Goal: Information Seeking & Learning: Get advice/opinions

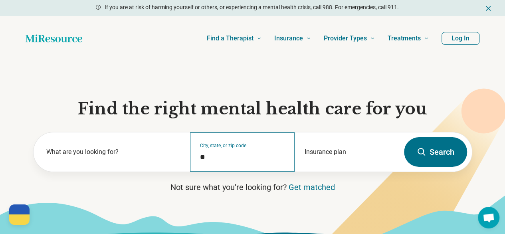
click at [224, 166] on div "City, state, or zip code *" at bounding box center [242, 151] width 105 height 39
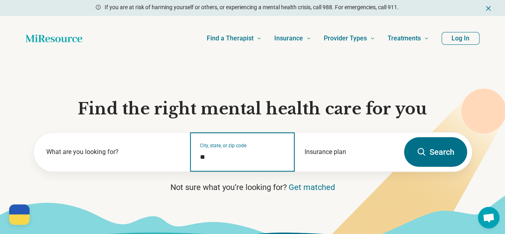
click at [225, 162] on input "*" at bounding box center [242, 157] width 85 height 10
type input "*"
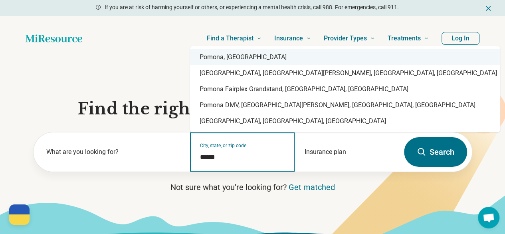
click at [222, 58] on div "Pomona, CA" at bounding box center [345, 57] width 310 height 16
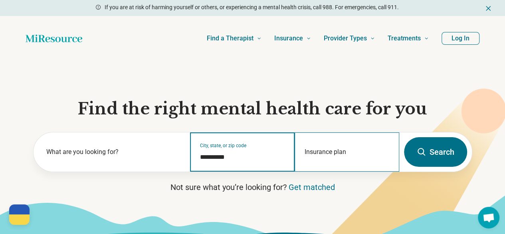
type input "**********"
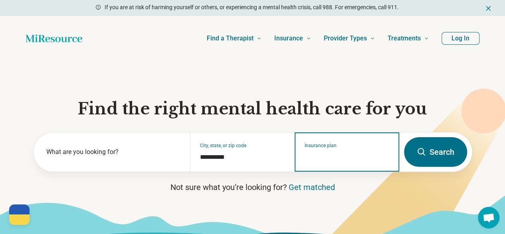
click at [356, 162] on input "Insurance plan" at bounding box center [347, 157] width 85 height 10
type input "***"
click at [341, 190] on div "Kaiser" at bounding box center [330, 189] width 70 height 16
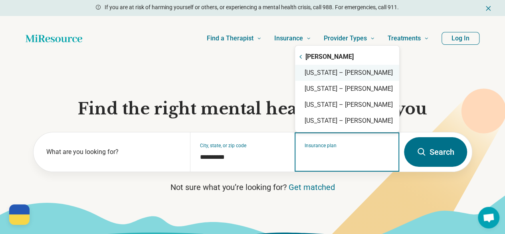
click at [308, 74] on div "California – Kaiser" at bounding box center [347, 73] width 104 height 16
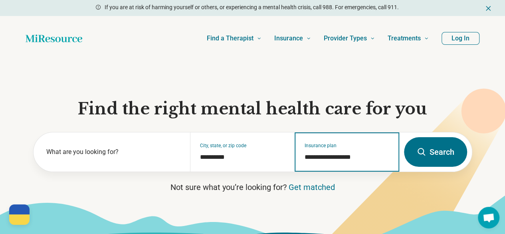
type input "**********"
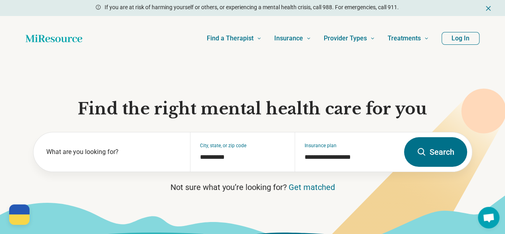
click at [441, 163] on button "Search" at bounding box center [435, 152] width 63 height 30
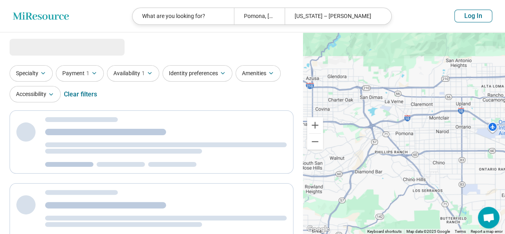
select select "***"
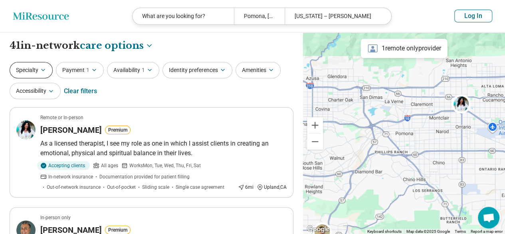
click at [39, 67] on button "Specialty" at bounding box center [31, 70] width 43 height 16
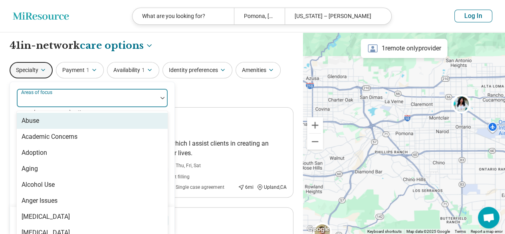
click at [47, 99] on div "Areas of focus" at bounding box center [92, 97] width 152 height 19
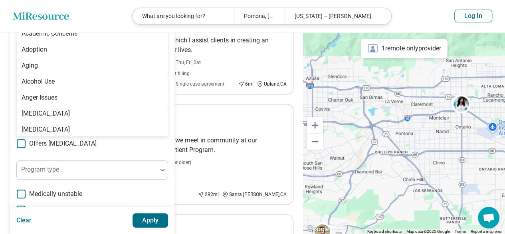
click at [47, 99] on div "Anger Issues" at bounding box center [92, 97] width 151 height 16
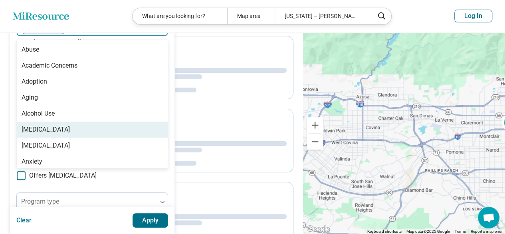
scroll to position [86, 0]
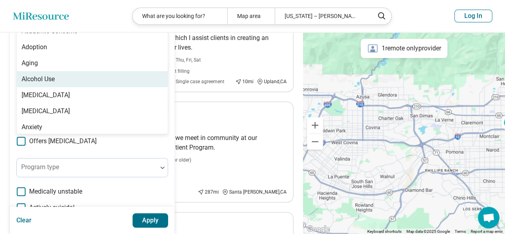
scroll to position [110, 0]
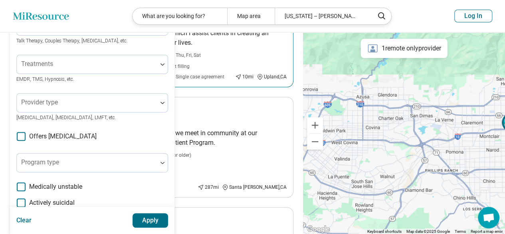
click at [197, 70] on div "Accepting clients All ages Works Mon, Tue, Wed, Thu, Fri, Sat In-network insura…" at bounding box center [136, 66] width 192 height 30
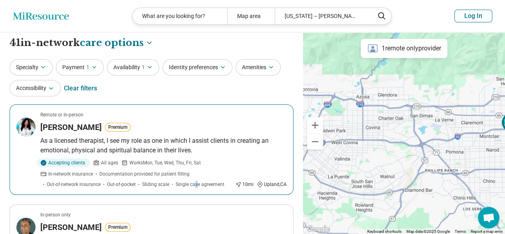
scroll to position [0, 0]
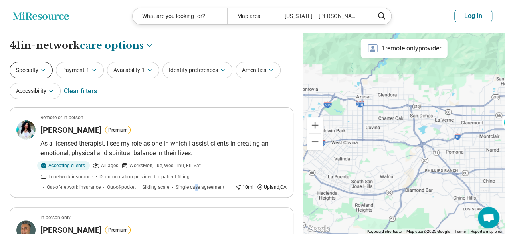
click at [46, 67] on icon "button" at bounding box center [43, 70] width 6 height 6
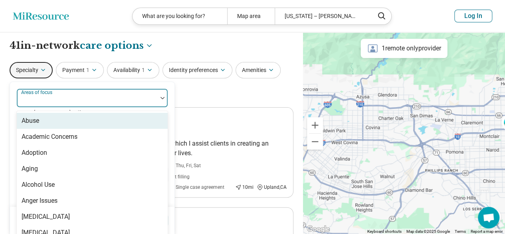
click at [48, 93] on label "Areas of focus" at bounding box center [37, 92] width 33 height 6
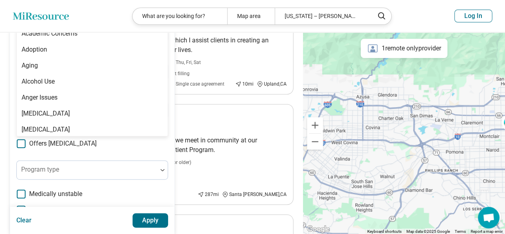
scroll to position [107, 0]
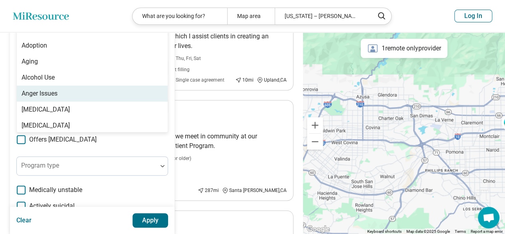
click at [64, 93] on div "Anger Issues" at bounding box center [92, 93] width 151 height 16
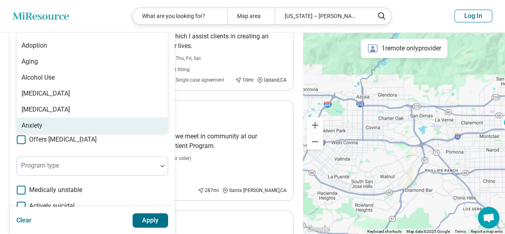
click at [92, 127] on div "Anxiety" at bounding box center [92, 125] width 151 height 16
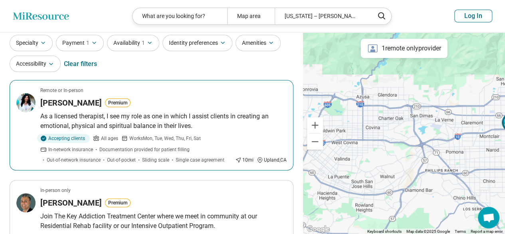
scroll to position [0, 0]
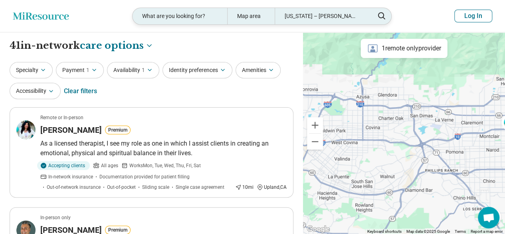
click at [378, 17] on icon at bounding box center [381, 16] width 9 height 10
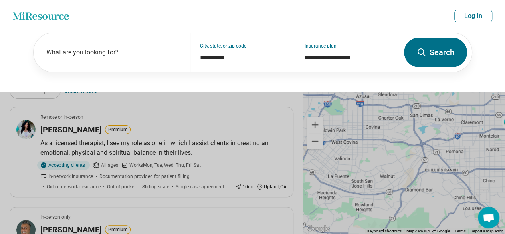
click at [431, 55] on button "Search" at bounding box center [435, 53] width 63 height 30
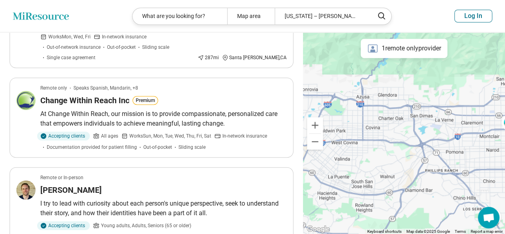
scroll to position [279, 0]
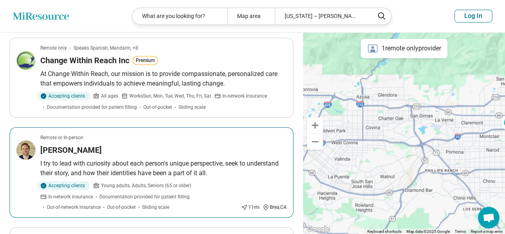
click at [64, 144] on h3 "Dustin Arnold" at bounding box center [70, 149] width 61 height 11
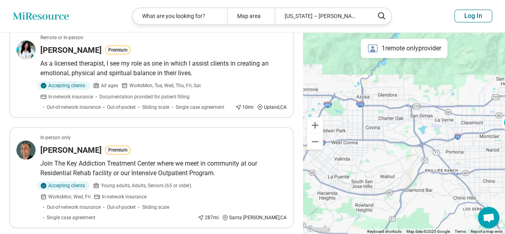
scroll to position [0, 0]
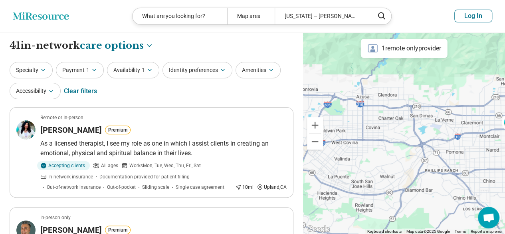
click at [267, 91] on div "Specialty Payment 1 Availability 1 Identity preferences Amenities Accessibility…" at bounding box center [152, 81] width 284 height 39
click at [480, 18] on button "Log In" at bounding box center [473, 16] width 38 height 13
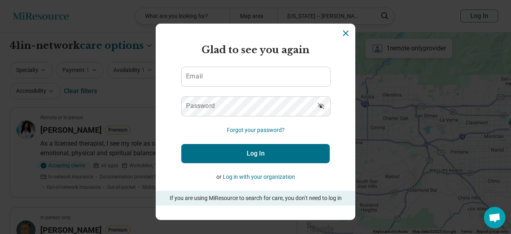
click at [252, 176] on button "Log in with your organization" at bounding box center [259, 176] width 72 height 8
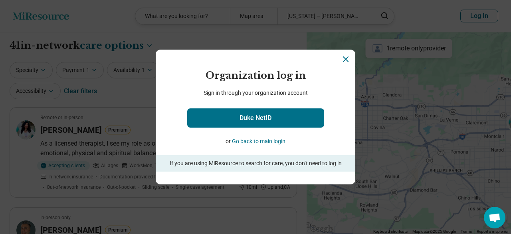
click at [342, 57] on icon "Close" at bounding box center [346, 59] width 10 height 10
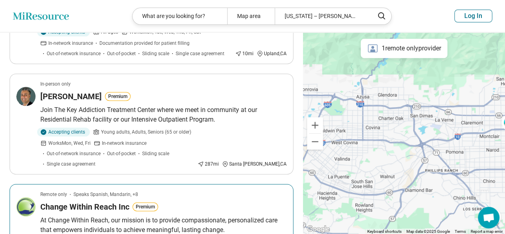
scroll to position [240, 0]
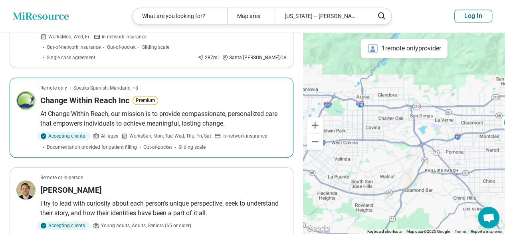
click at [69, 95] on h3 "Change Within Reach Inc" at bounding box center [84, 100] width 89 height 11
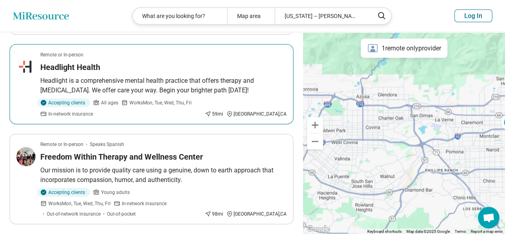
scroll to position [918, 0]
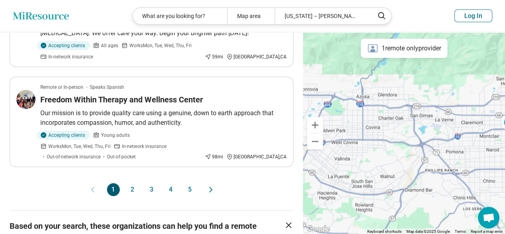
click at [128, 183] on button "2" at bounding box center [132, 189] width 13 height 13
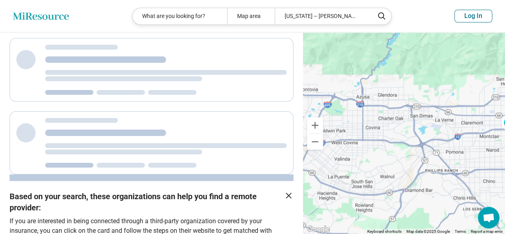
scroll to position [0, 0]
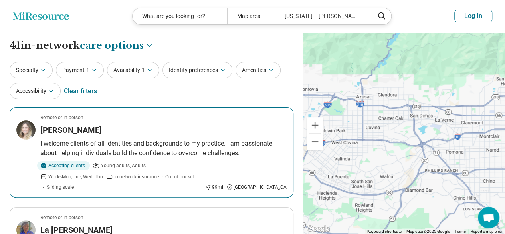
click at [82, 130] on h3 "Brenna Soria" at bounding box center [70, 129] width 61 height 11
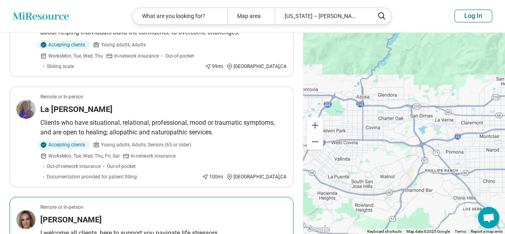
scroll to position [120, 0]
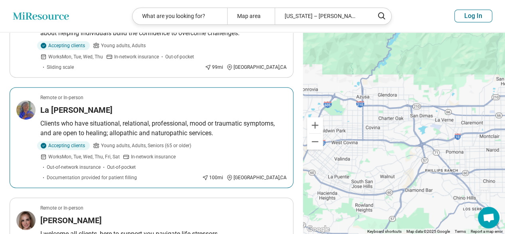
click at [71, 104] on h3 "La Tanya Wallace" at bounding box center [76, 109] width 72 height 11
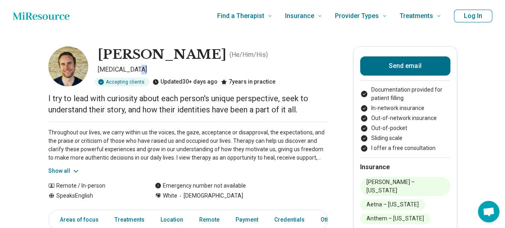
drag, startPoint x: 98, startPoint y: 80, endPoint x: 155, endPoint y: 73, distance: 57.1
click at [155, 73] on div "Dustin Arnold ( He/Him/His ) Psychologist Accepting clients Updated 30+ days ag…" at bounding box center [187, 66] width 279 height 40
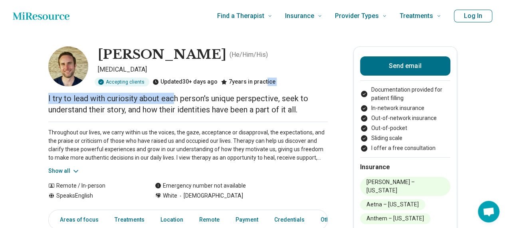
drag, startPoint x: 264, startPoint y: 81, endPoint x: 178, endPoint y: 94, distance: 86.4
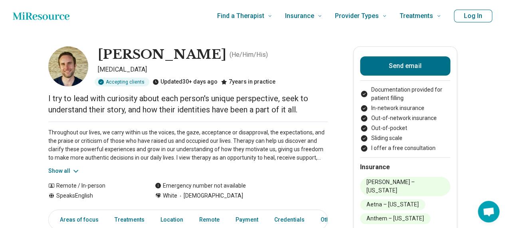
click at [195, 113] on p "I try to lead with curiosity about each person's unique perspective, seek to un…" at bounding box center [187, 104] width 279 height 22
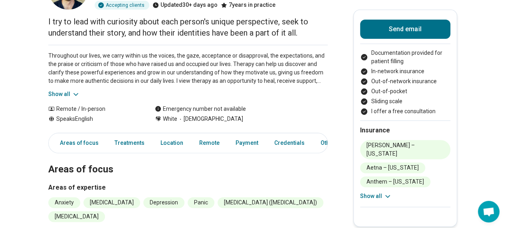
scroll to position [80, 0]
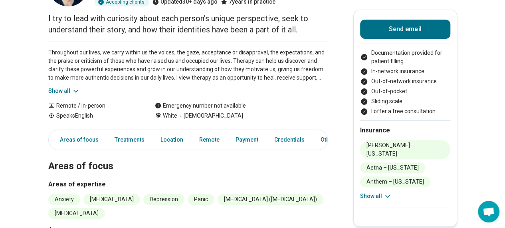
click at [98, 118] on div "Speaks English" at bounding box center [93, 115] width 91 height 8
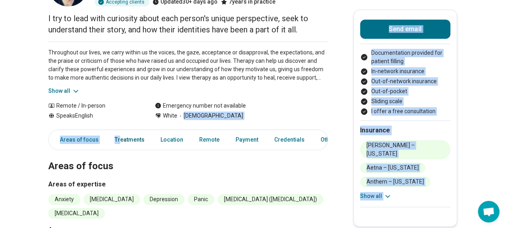
drag, startPoint x: 233, startPoint y: 118, endPoint x: 120, endPoint y: 134, distance: 114.1
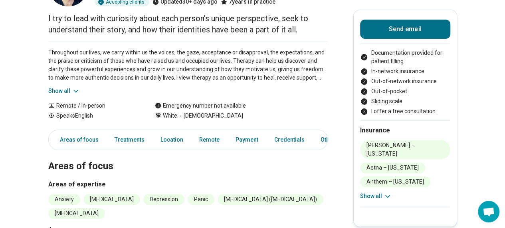
click at [122, 156] on h2 "Areas of focus" at bounding box center [187, 156] width 279 height 33
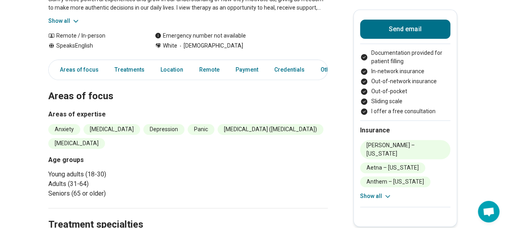
scroll to position [200, 0]
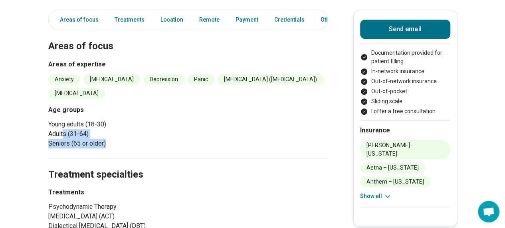
drag, startPoint x: 75, startPoint y: 129, endPoint x: 132, endPoint y: 139, distance: 57.5
click at [132, 139] on ul "Young adults (18-30) Adults (31-64) Seniors (65 or older)" at bounding box center [116, 133] width 137 height 29
click at [163, 170] on h2 "Treatment specialties" at bounding box center [187, 164] width 279 height 33
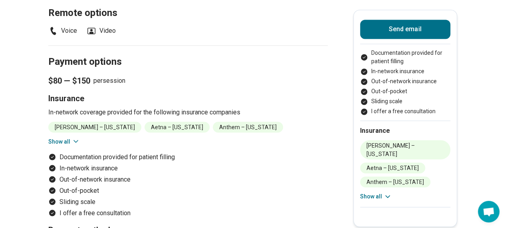
scroll to position [644, 0]
drag, startPoint x: 138, startPoint y: 95, endPoint x: 38, endPoint y: 99, distance: 100.3
click at [97, 86] on p "$80 — $150 per session" at bounding box center [187, 80] width 279 height 11
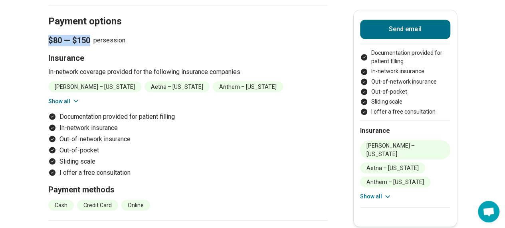
scroll to position [724, 0]
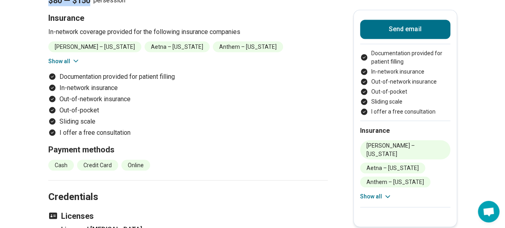
click at [70, 65] on button "Show all" at bounding box center [64, 61] width 32 height 8
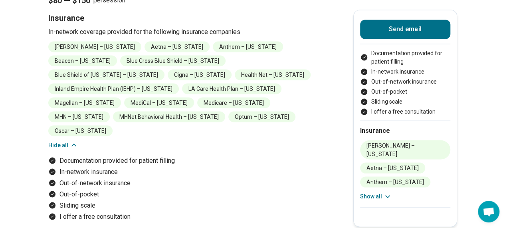
click at [87, 52] on li "[PERSON_NAME] – [US_STATE]" at bounding box center [94, 46] width 93 height 11
drag, startPoint x: 418, startPoint y: 100, endPoint x: 412, endPoint y: 98, distance: 6.3
click at [412, 98] on li "Sliding scale" at bounding box center [405, 101] width 90 height 8
click at [391, 192] on icon at bounding box center [388, 196] width 8 height 8
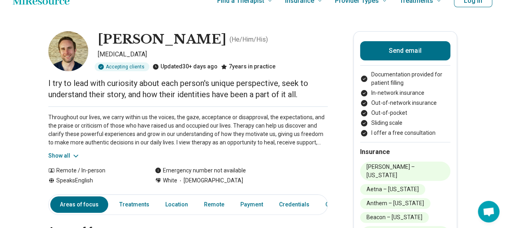
scroll to position [0, 1]
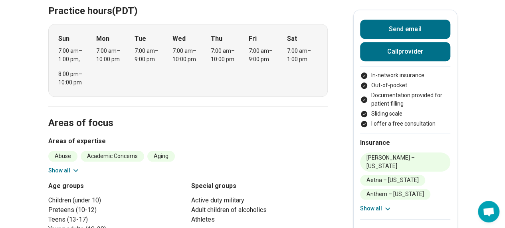
scroll to position [319, 0]
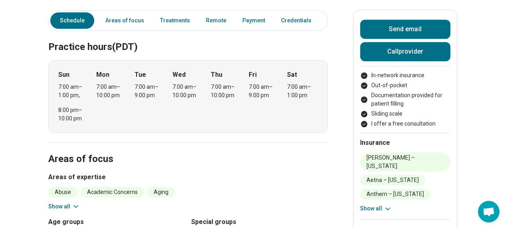
click at [382, 204] on button "Show all" at bounding box center [376, 208] width 32 height 8
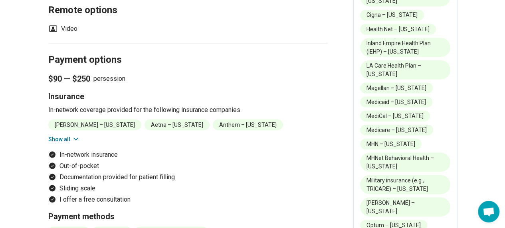
scroll to position [679, 0]
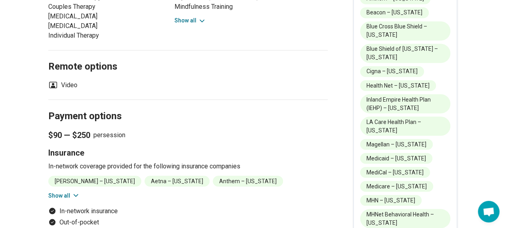
click at [69, 191] on button "Show all" at bounding box center [64, 195] width 32 height 8
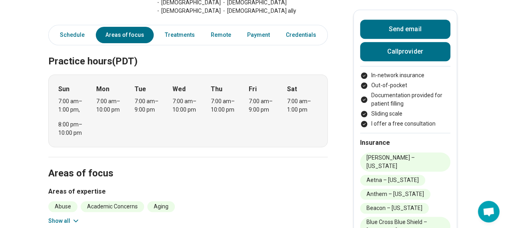
scroll to position [279, 0]
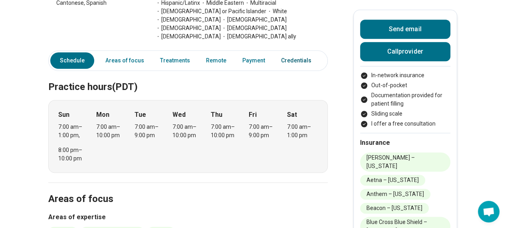
click at [290, 52] on link "Credentials" at bounding box center [296, 60] width 40 height 16
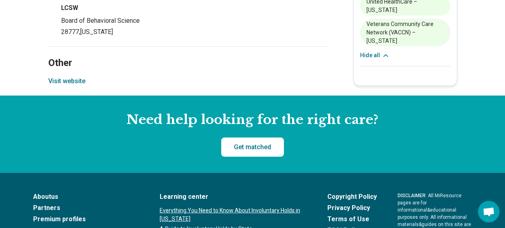
scroll to position [1202, 0]
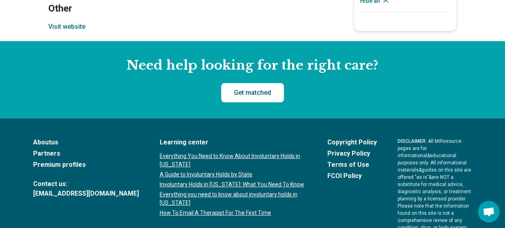
click at [251, 83] on link "Get matched" at bounding box center [252, 92] width 63 height 19
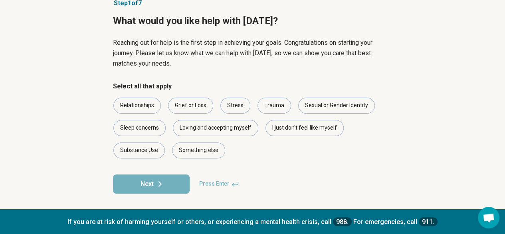
scroll to position [50, 0]
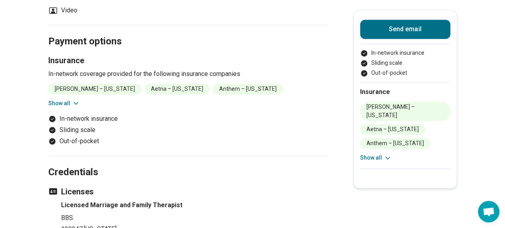
scroll to position [559, 0]
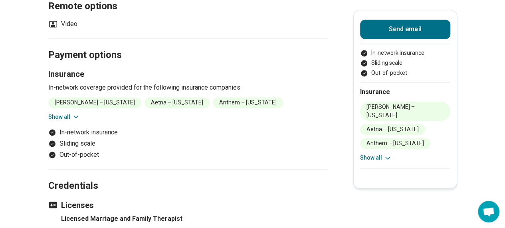
click at [77, 113] on icon at bounding box center [76, 117] width 8 height 8
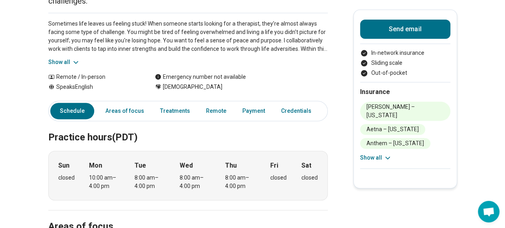
scroll to position [0, 0]
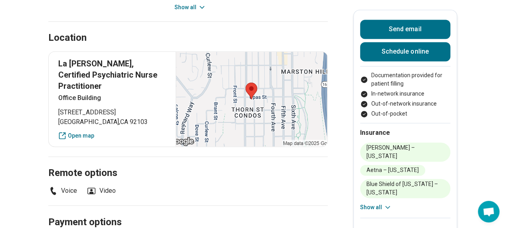
scroll to position [758, 0]
